Goal: Information Seeking & Learning: Learn about a topic

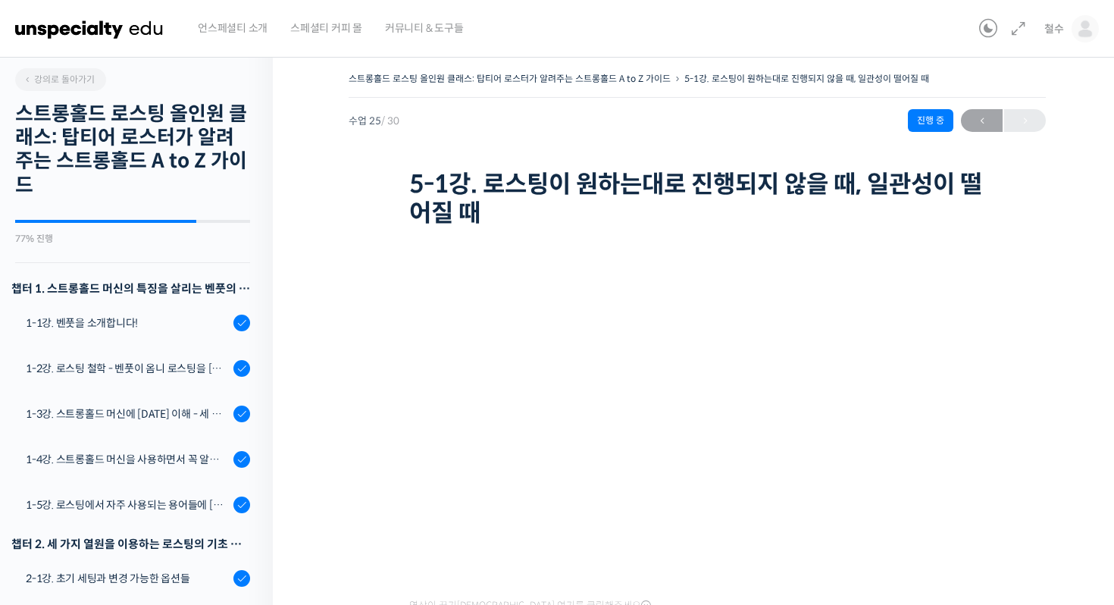
scroll to position [1345, 0]
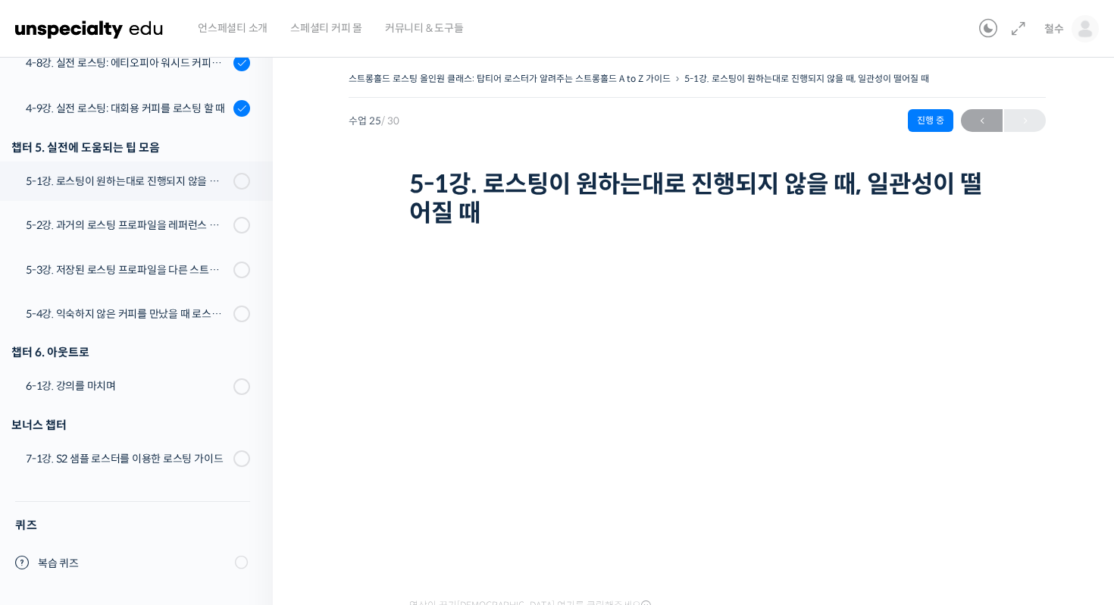
click at [706, 205] on h1 "5-1강. 로스팅이 원하는대로 진행되지 않을 때, 일관성이 떨어질 때" at bounding box center [697, 199] width 576 height 58
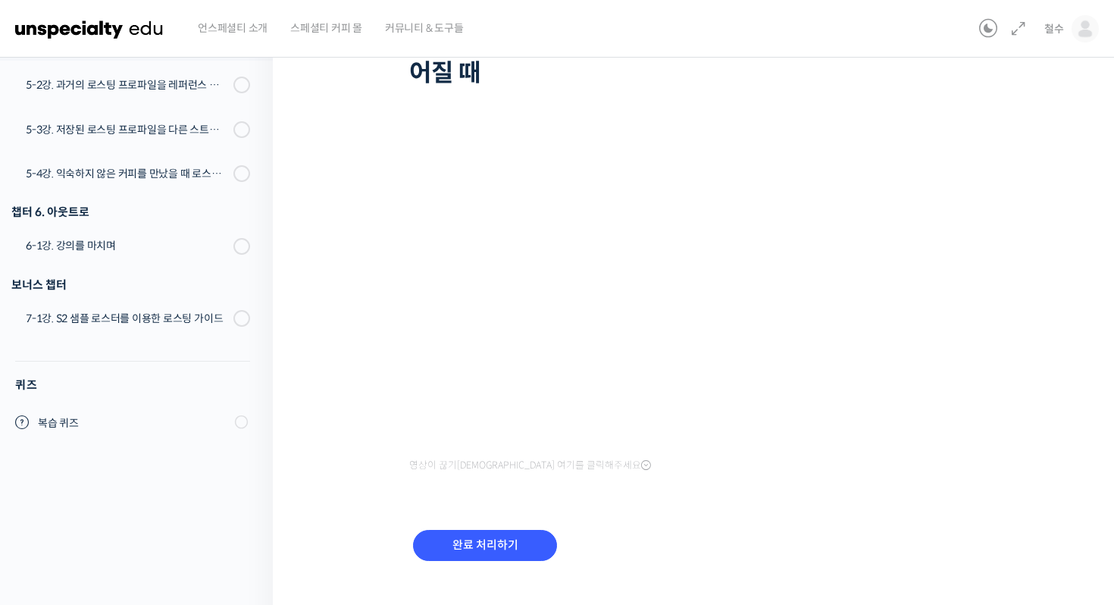
scroll to position [1252, 0]
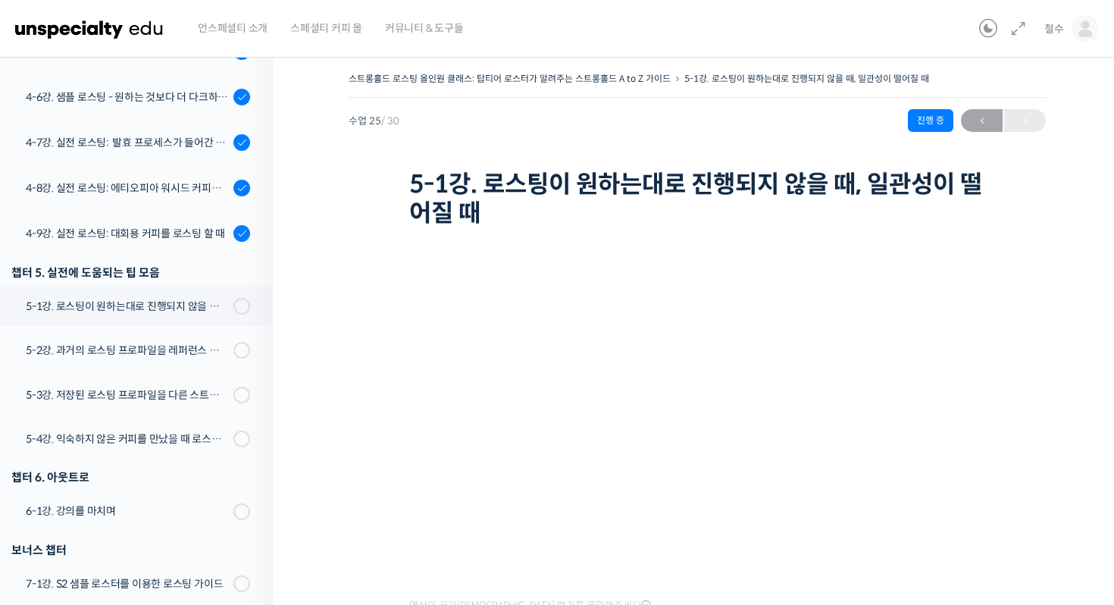
scroll to position [1345, 0]
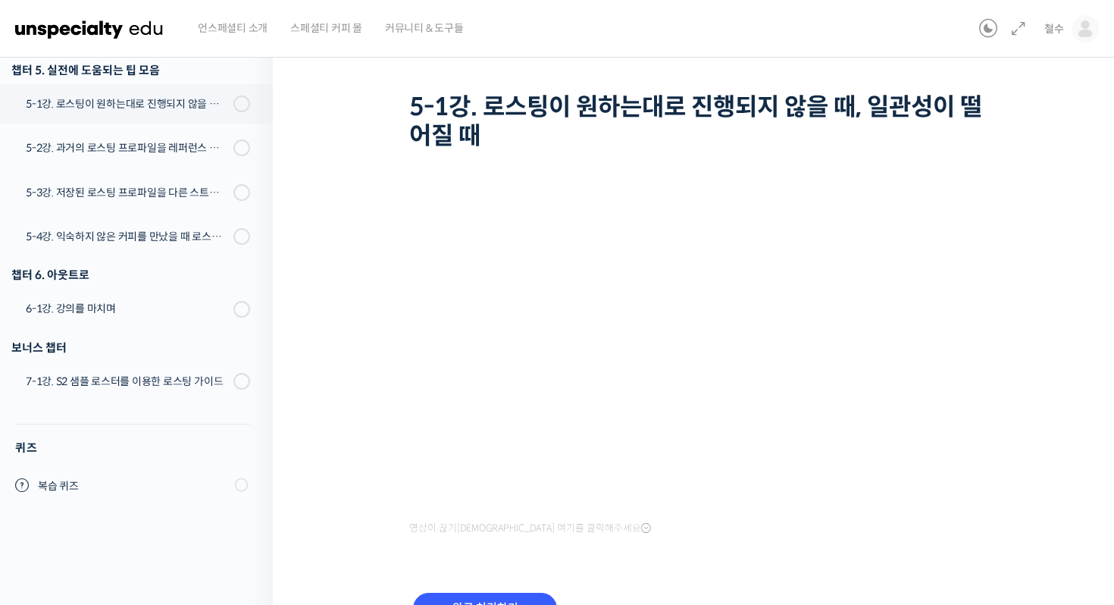
scroll to position [1252, 0]
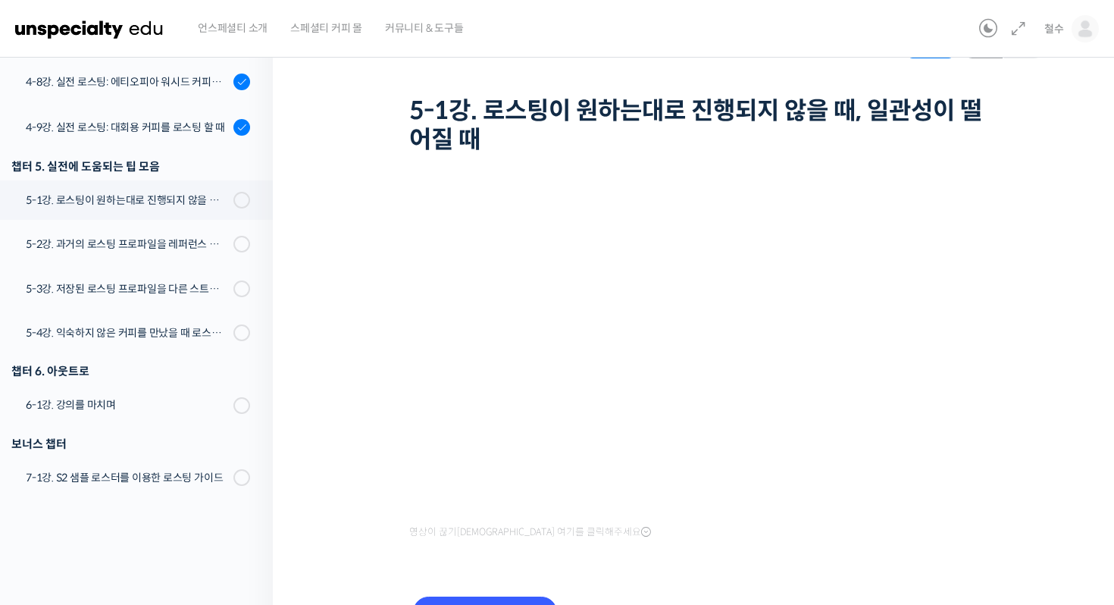
click at [595, 89] on div "스트롱홀드 로스팅 올인원 클래스: 탑티어 로스터가 알려주는 스트롱홀드 A to Z 가이드 5-1강. 로스팅이 원하는대로 진행되지 않을 때, 일…" at bounding box center [697, 77] width 697 height 164
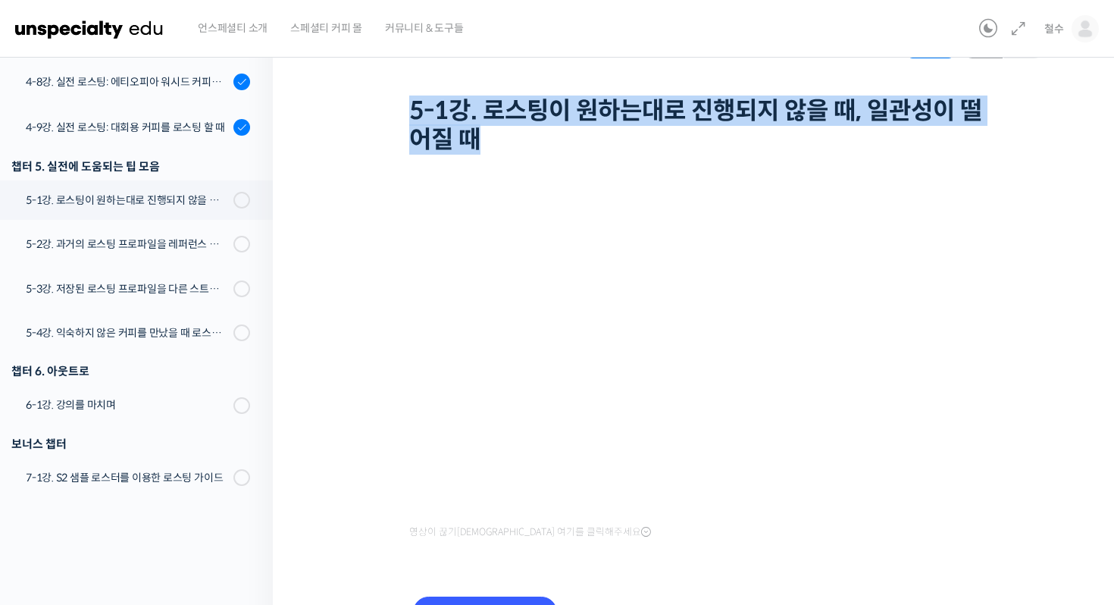
click at [595, 89] on div "스트롱홀드 로스팅 올인원 클래스: 탑티어 로스터가 알려주는 스트롱홀드 A to Z 가이드 5-1강. 로스팅이 원하는대로 진행되지 않을 때, 일…" at bounding box center [697, 77] width 697 height 164
copy div "5-1강. 로스팅이 원하는대로 진행되지 않을 때, 일관성이 떨어질 때"
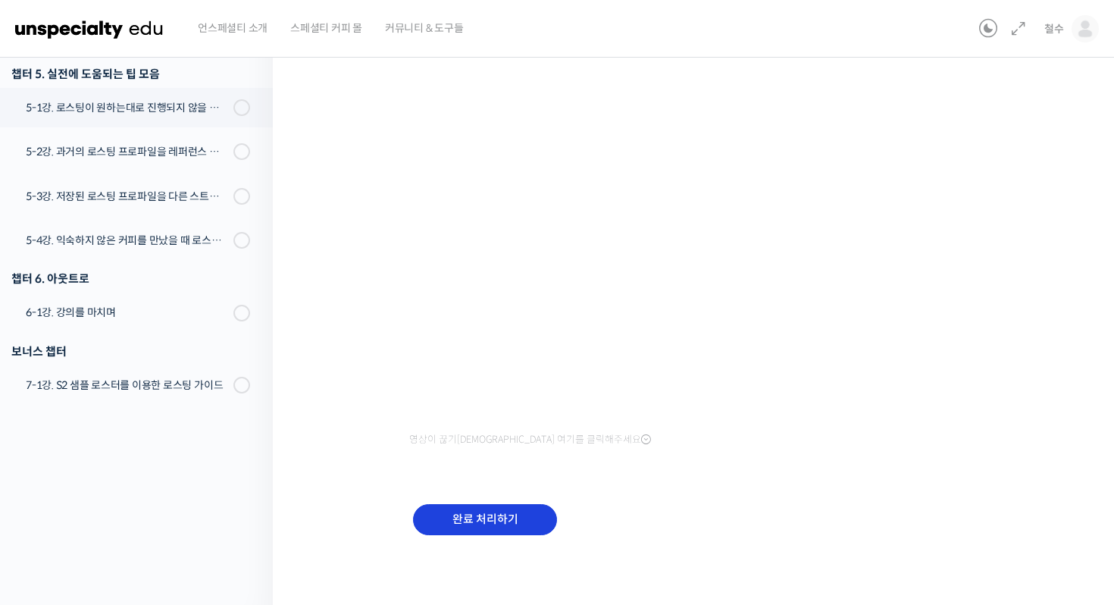
click at [488, 533] on div "완료 처리하기" at bounding box center [485, 531] width 152 height 63
click at [517, 512] on input "완료 처리하기" at bounding box center [485, 519] width 144 height 31
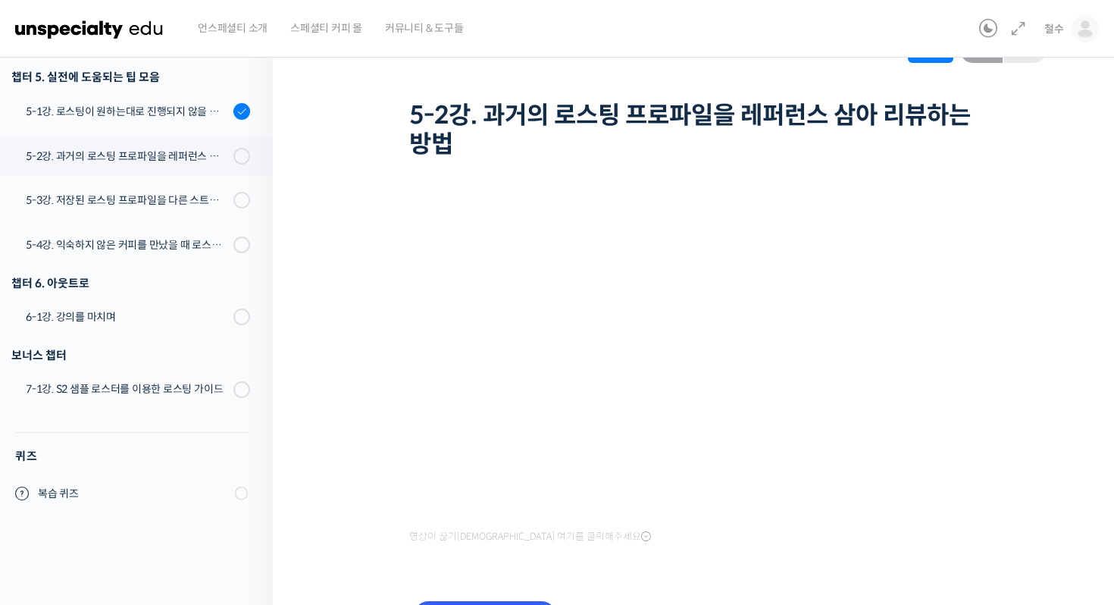
scroll to position [65, 0]
